Goal: Use online tool/utility: Utilize a website feature to perform a specific function

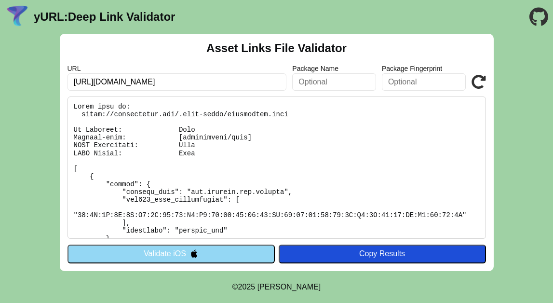
click at [323, 92] on div "Asset Links File Validator URL https://bobtailtest.com/.well-known/apple-app-si…" at bounding box center [277, 152] width 434 height 237
click at [137, 82] on input "https://web-ahannan.levenup.com/" at bounding box center [176, 81] width 219 height 17
type input "https://web-uat.levenup.com/"
click at [197, 265] on div "Asset Links File Validator URL https://web-uat.levenup.com/ Package Name Packag…" at bounding box center [277, 152] width 434 height 237
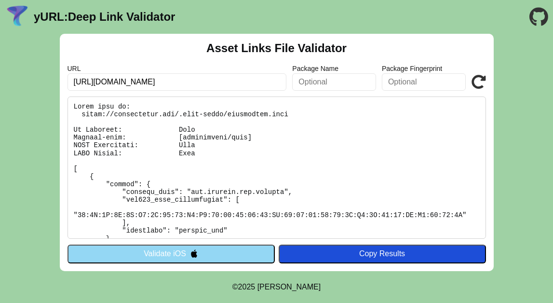
click at [197, 265] on div "Asset Links File Validator URL https://web-uat.levenup.com/ Package Name Packag…" at bounding box center [277, 152] width 434 height 237
click at [186, 255] on button "Validate iOS" at bounding box center [170, 253] width 207 height 18
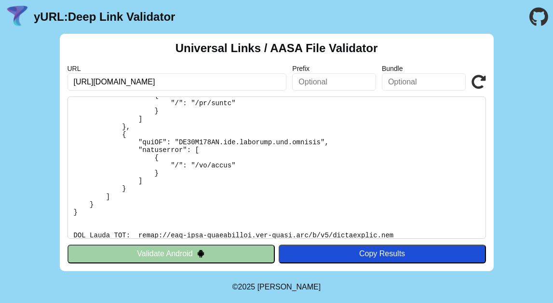
scroll to position [164, 0]
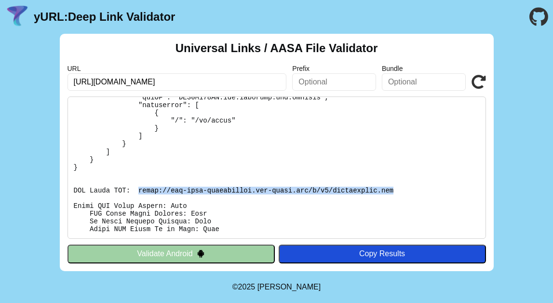
drag, startPoint x: 139, startPoint y: 188, endPoint x: 397, endPoint y: 190, distance: 257.4
click at [397, 190] on pre at bounding box center [276, 167] width 418 height 142
copy pre "https://app-site-association.cdn-apple.com/a/v1/bobtailtest.com"
click at [138, 81] on input "https://bobtailtest.com/.well-known/apple-app-site-association" at bounding box center [176, 81] width 219 height 17
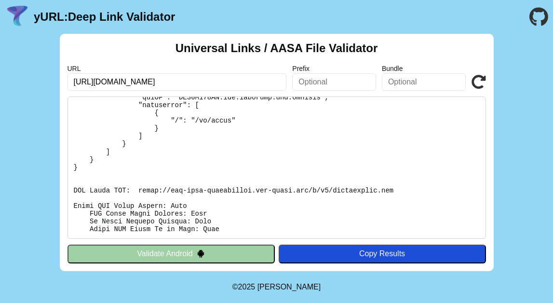
click at [138, 81] on input "https://bobtailtest.com/.well-known/apple-app-site-association" at bounding box center [176, 81] width 219 height 17
click at [138, 81] on input "text" at bounding box center [176, 81] width 219 height 17
click at [114, 82] on input "web-ahannan.levenup.com" at bounding box center [176, 81] width 219 height 17
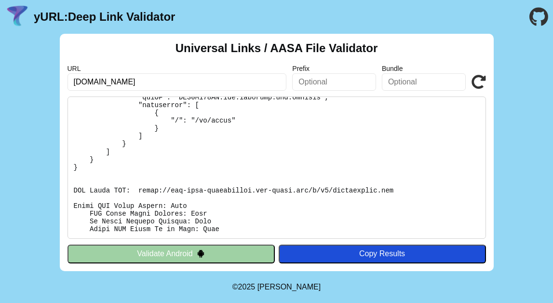
click at [245, 80] on input "web-uat.levenup.com" at bounding box center [176, 81] width 219 height 17
type input "web-uat.levenup.com"
click button "Validate" at bounding box center [0, 0] width 0 height 0
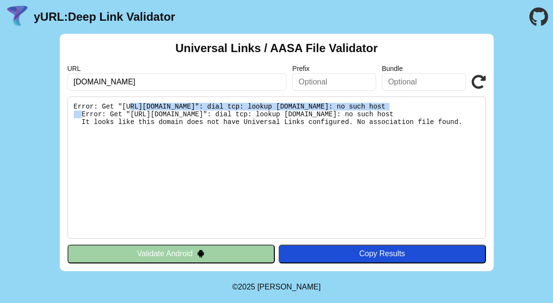
drag, startPoint x: 131, startPoint y: 106, endPoint x: 399, endPoint y: 106, distance: 268.0
click at [399, 106] on pre "Error: Get "[URL][DOMAIN_NAME]": dial tcp: lookup [DOMAIN_NAME]: no such host E…" at bounding box center [276, 167] width 418 height 142
copy pre "[URL][DOMAIN_NAME]"
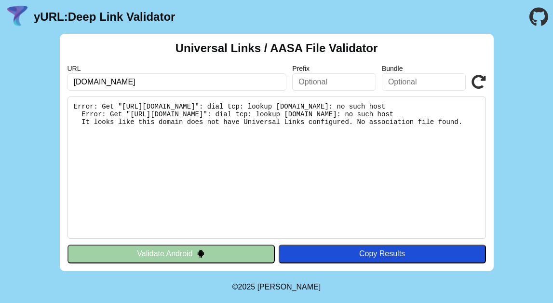
click at [132, 80] on input "[DOMAIN_NAME]" at bounding box center [176, 81] width 219 height 17
paste input "[URL][DOMAIN_NAME]"
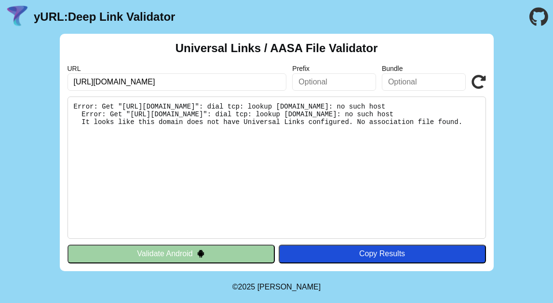
type input "[URL][DOMAIN_NAME]"
click button "Validate" at bounding box center [0, 0] width 0 height 0
click at [147, 87] on input "[URL][DOMAIN_NAME]" at bounding box center [176, 81] width 219 height 17
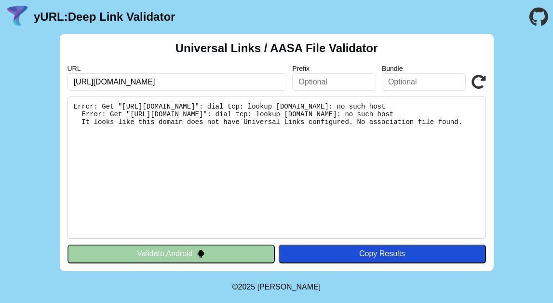
paste input "[DOMAIN_NAME][URL]"
type input "[URL][DOMAIN_NAME]"
click button "Validate" at bounding box center [0, 0] width 0 height 0
click at [245, 84] on input "https://public-portal-falorin.levenup.com/en" at bounding box center [176, 81] width 219 height 17
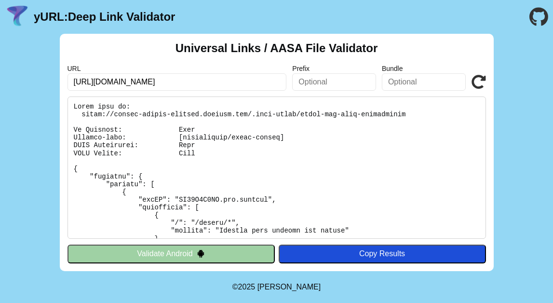
click at [245, 84] on input "[URL][DOMAIN_NAME]" at bounding box center [176, 81] width 219 height 17
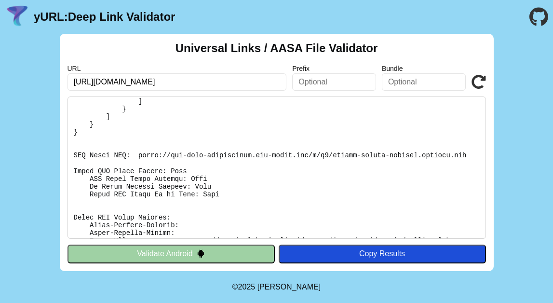
scroll to position [255, 0]
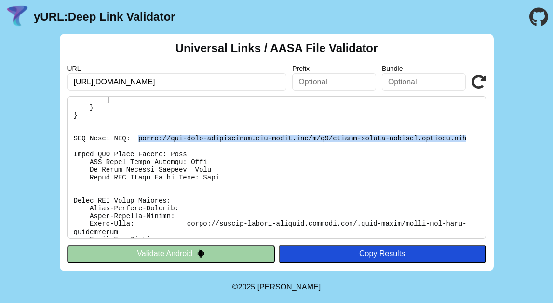
drag, startPoint x: 138, startPoint y: 139, endPoint x: 471, endPoint y: 137, distance: 333.1
click at [471, 137] on pre at bounding box center [276, 167] width 418 height 142
copy pre "[URL][DOMAIN_NAME][DOMAIN_NAME]"
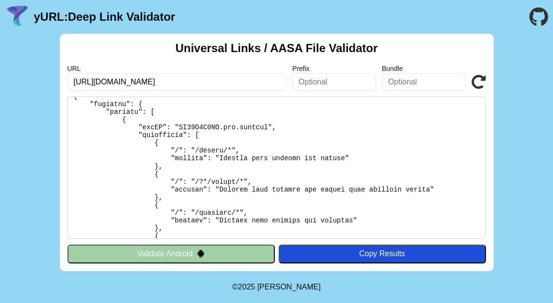
scroll to position [4, 0]
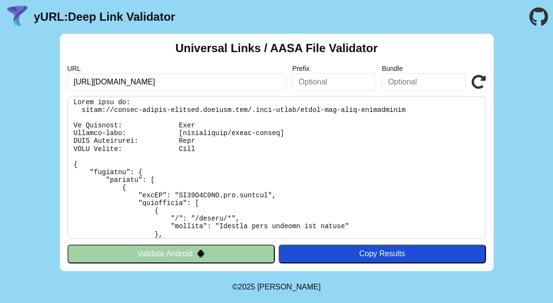
click at [144, 139] on pre at bounding box center [276, 167] width 418 height 142
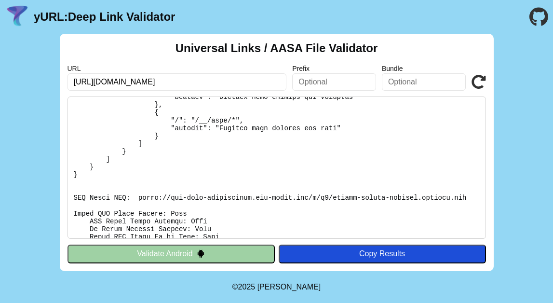
scroll to position [336, 0]
